Goal: Task Accomplishment & Management: Use online tool/utility

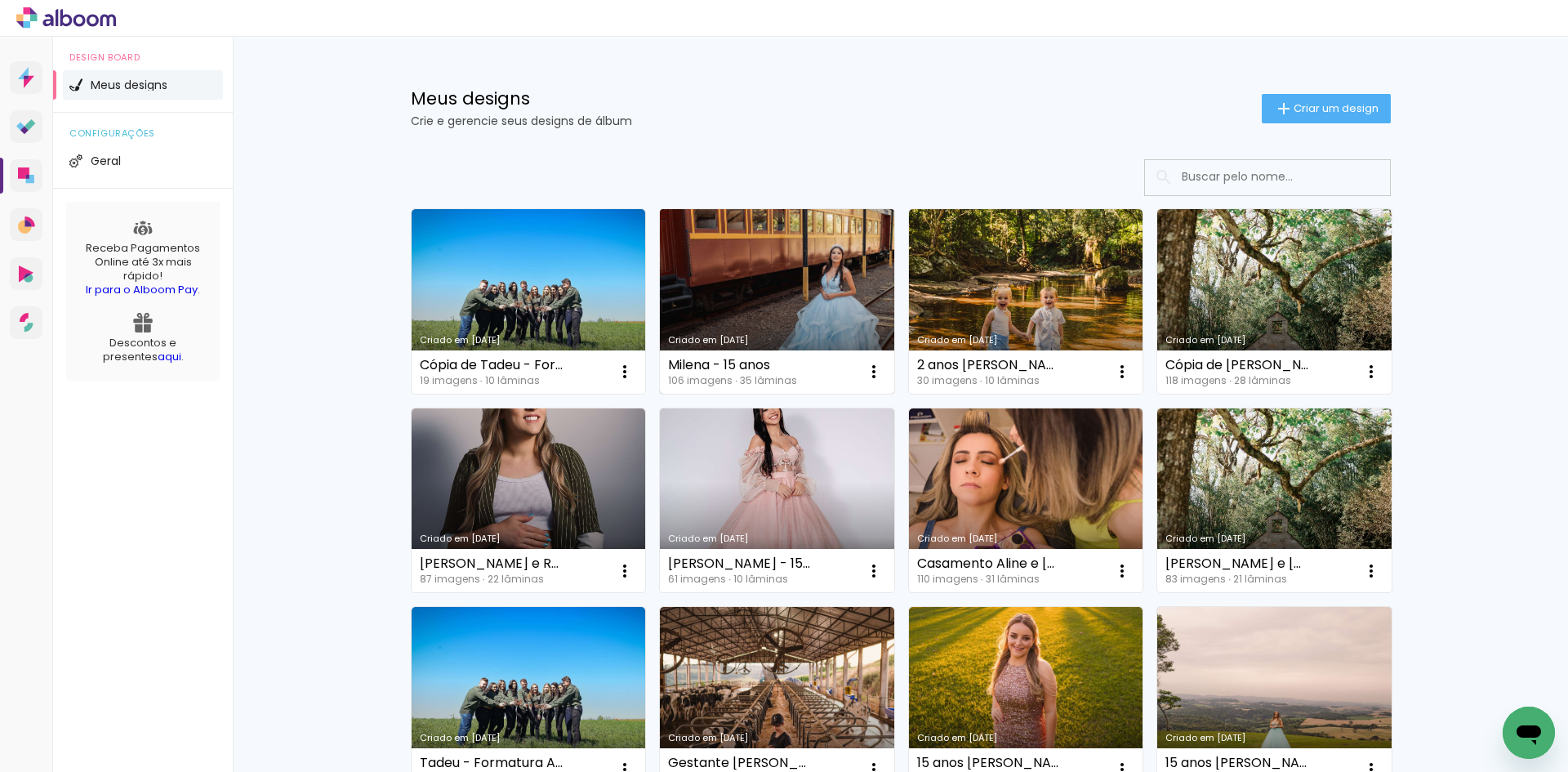
click at [814, 317] on link "Criado em [DATE]" at bounding box center [776, 301] width 234 height 184
